Goal: Transaction & Acquisition: Purchase product/service

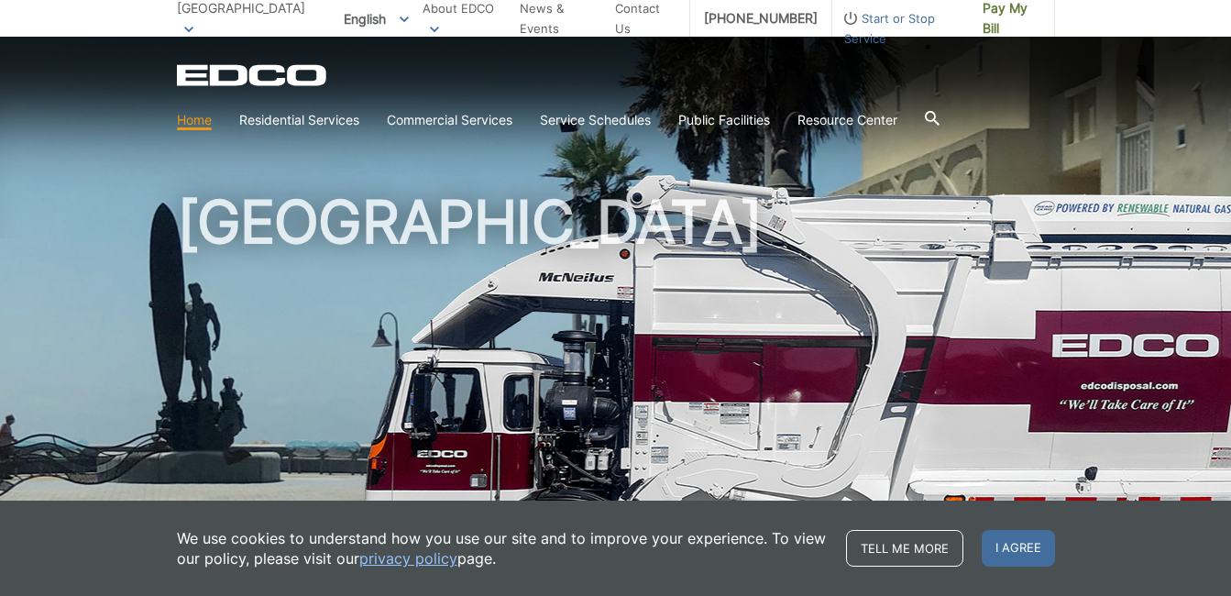
click at [708, 170] on div "[GEOGRAPHIC_DATA]" at bounding box center [616, 312] width 878 height 550
click at [830, 180] on div "[GEOGRAPHIC_DATA]" at bounding box center [616, 312] width 878 height 550
click at [1020, 16] on span "Pay My Bill" at bounding box center [1011, 18] width 58 height 40
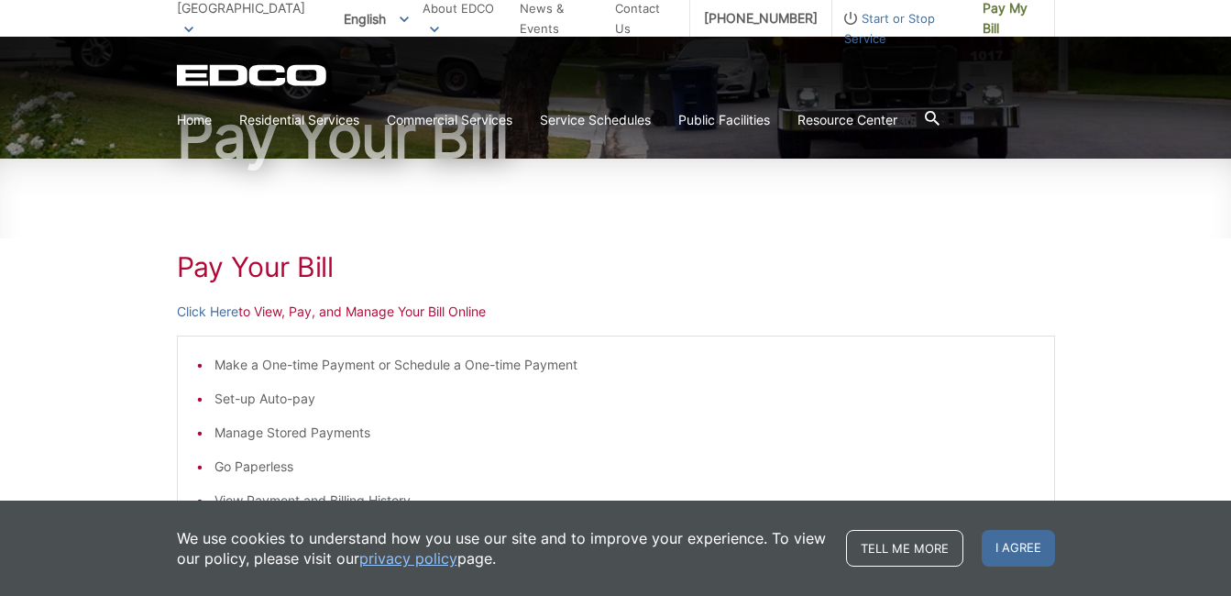
scroll to position [183, 0]
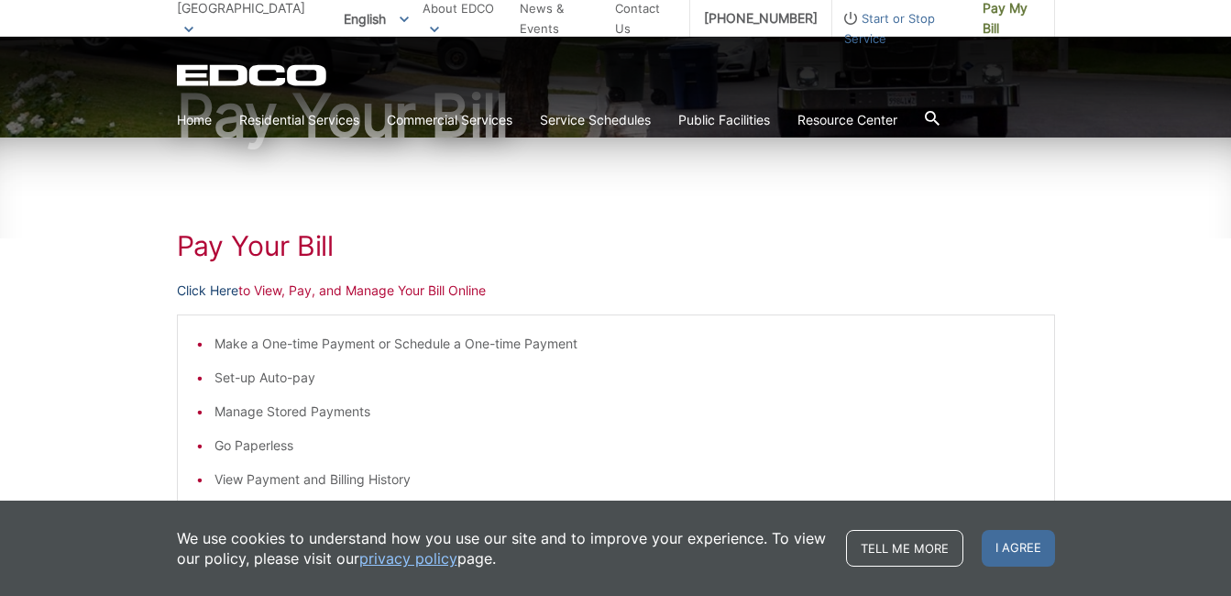
click at [206, 288] on link "Click Here" at bounding box center [207, 290] width 61 height 20
click at [229, 291] on link "Click Here" at bounding box center [207, 290] width 61 height 20
